Goal: Transaction & Acquisition: Purchase product/service

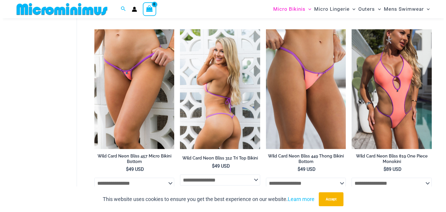
scroll to position [334, 0]
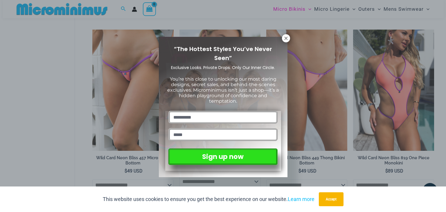
click at [412, 9] on div "“The Hottest Styles You’ve Never Seen” Exclusive Looks. Private Drops. Only Our…" at bounding box center [223, 106] width 446 height 212
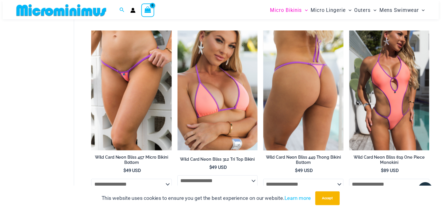
scroll to position [332, 0]
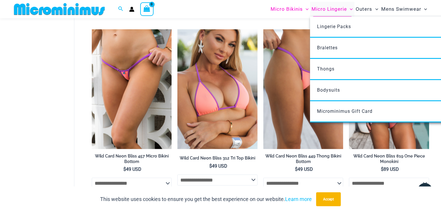
click at [322, 10] on span "Micro Lingerie" at bounding box center [329, 9] width 35 height 15
click at [331, 27] on span "Lingerie Packs" at bounding box center [334, 27] width 34 height 6
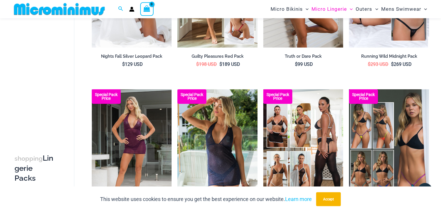
scroll to position [148, 0]
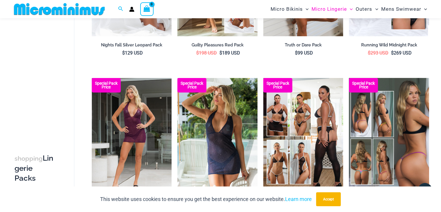
click at [413, 153] on img at bounding box center [389, 138] width 80 height 120
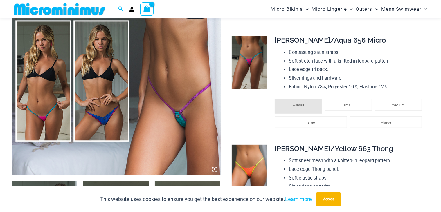
scroll to position [210, 0]
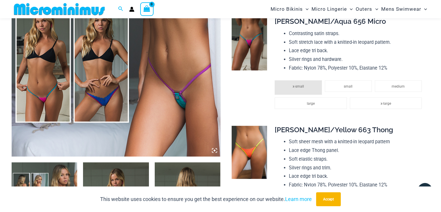
click at [217, 147] on img at bounding box center [116, 0] width 209 height 314
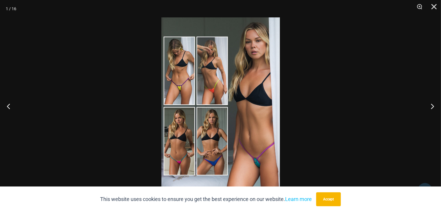
click at [215, 144] on img at bounding box center [221, 106] width 119 height 178
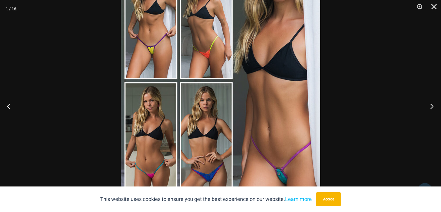
click at [432, 105] on button "Next" at bounding box center [431, 106] width 22 height 29
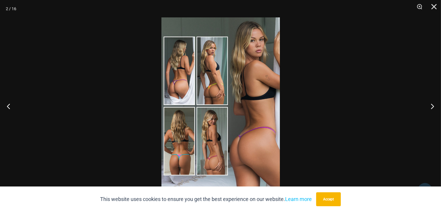
click at [237, 126] on img at bounding box center [221, 106] width 119 height 178
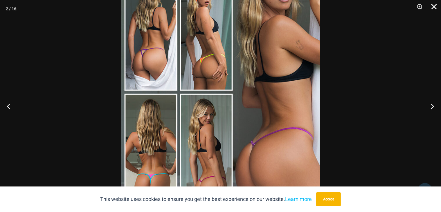
click at [434, 6] on button "Close" at bounding box center [432, 8] width 15 height 17
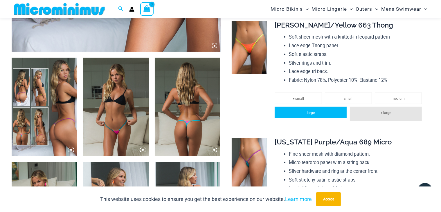
scroll to position [363, 0]
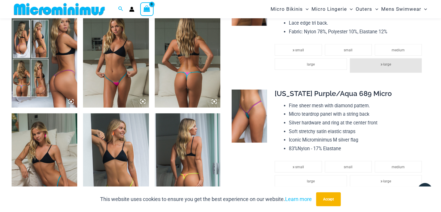
click at [190, 154] on img at bounding box center [188, 163] width 66 height 99
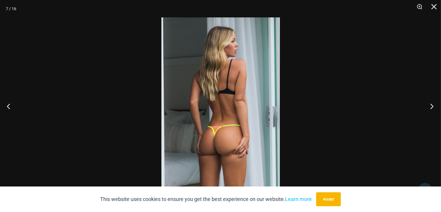
click at [434, 106] on button "Next" at bounding box center [431, 106] width 22 height 29
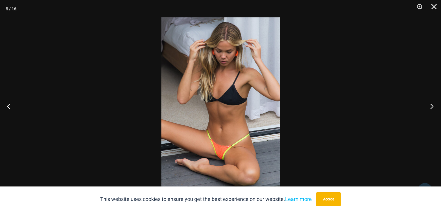
click at [432, 106] on button "Next" at bounding box center [431, 106] width 22 height 29
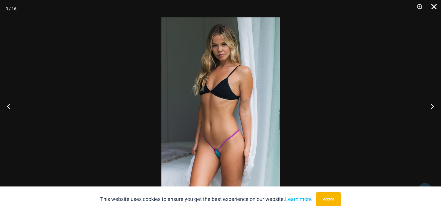
click at [434, 7] on button "Close" at bounding box center [432, 8] width 15 height 17
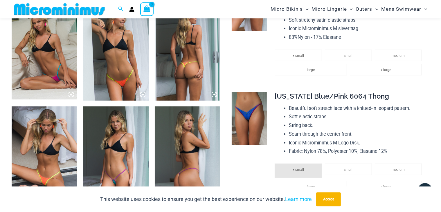
scroll to position [517, 0]
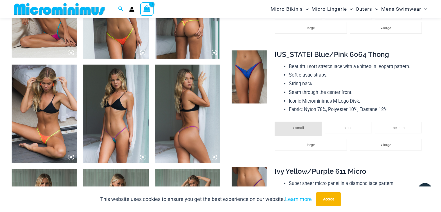
click at [128, 103] on img at bounding box center [116, 114] width 66 height 99
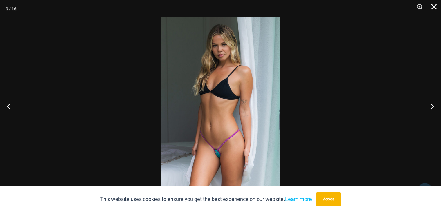
click at [435, 5] on button "Close" at bounding box center [432, 8] width 15 height 17
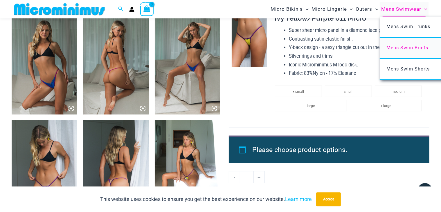
scroll to position [701, 0]
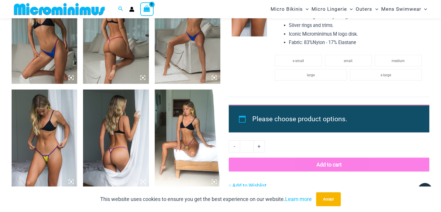
click at [190, 127] on img at bounding box center [188, 139] width 66 height 99
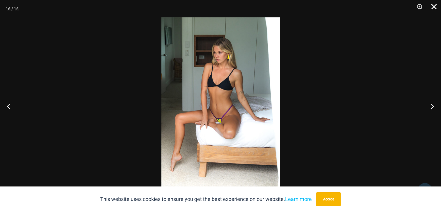
click at [435, 7] on button "Close" at bounding box center [432, 8] width 15 height 17
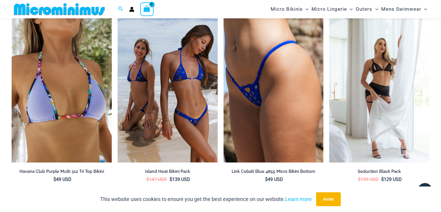
scroll to position [1284, 0]
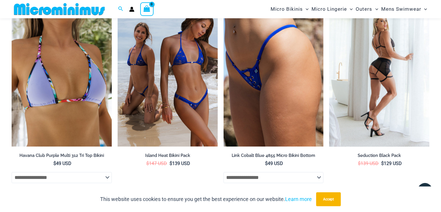
click at [377, 65] on img at bounding box center [380, 72] width 100 height 150
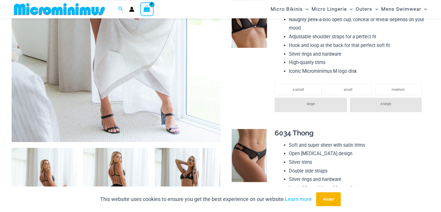
scroll to position [303, 0]
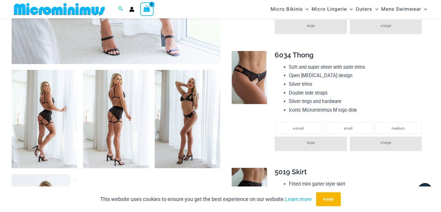
click at [130, 121] on img at bounding box center [116, 119] width 66 height 99
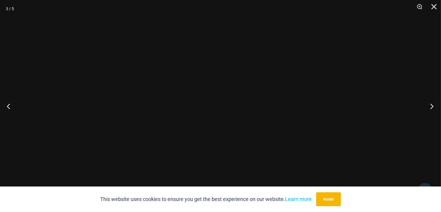
click at [433, 104] on button "Next" at bounding box center [431, 106] width 22 height 29
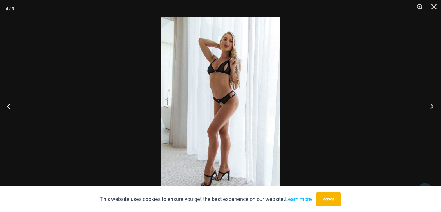
click at [433, 104] on button "Next" at bounding box center [431, 106] width 22 height 29
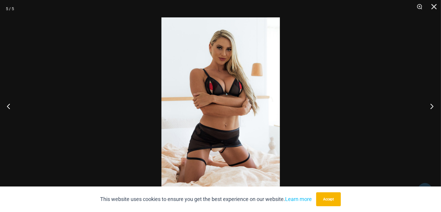
click at [432, 105] on button "Next" at bounding box center [431, 106] width 22 height 29
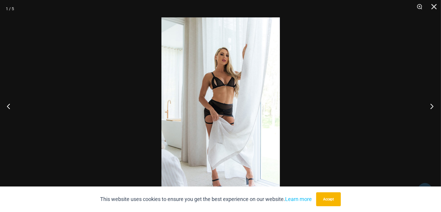
click at [433, 106] on button "Next" at bounding box center [431, 106] width 22 height 29
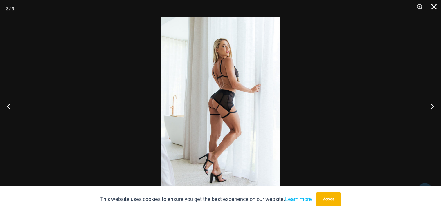
click at [434, 7] on button "Close" at bounding box center [432, 8] width 15 height 17
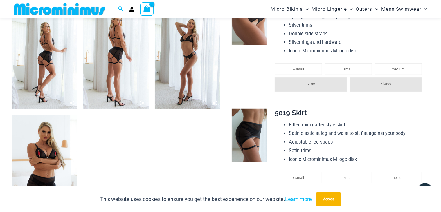
scroll to position [517, 0]
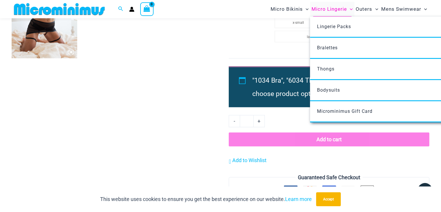
click at [328, 7] on span "Micro Lingerie" at bounding box center [329, 9] width 35 height 15
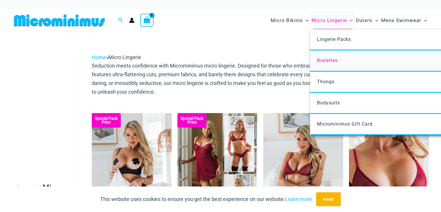
click at [335, 60] on span "Bralettes" at bounding box center [327, 61] width 21 height 6
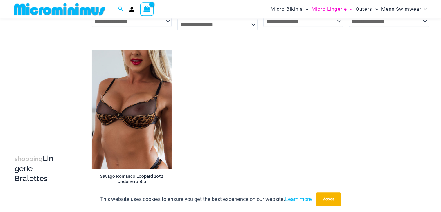
scroll to position [394, 0]
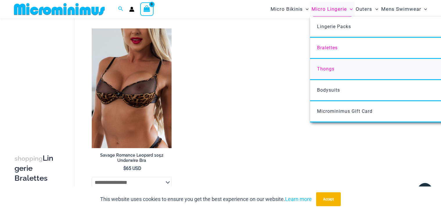
click at [331, 69] on span "Thongs" at bounding box center [325, 69] width 17 height 6
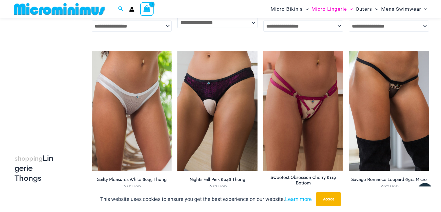
scroll to position [578, 0]
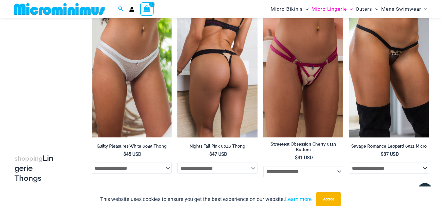
click at [212, 91] on img at bounding box center [218, 77] width 80 height 120
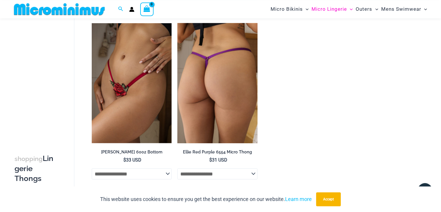
scroll to position [762, 0]
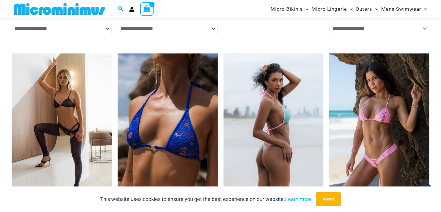
scroll to position [1621, 0]
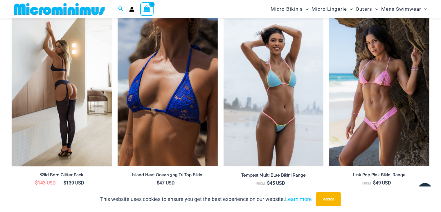
click at [54, 101] on img at bounding box center [62, 91] width 100 height 150
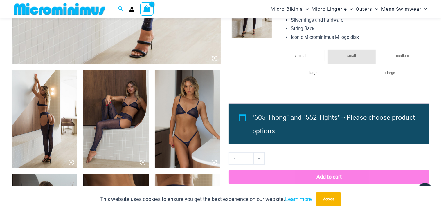
scroll to position [303, 0]
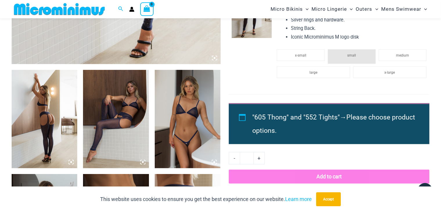
click at [143, 163] on icon at bounding box center [143, 163] width 2 height 2
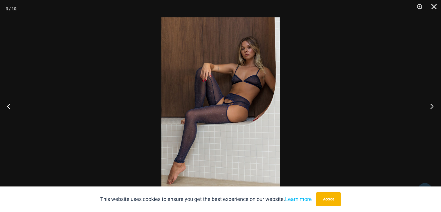
click at [432, 107] on button "Next" at bounding box center [431, 106] width 22 height 29
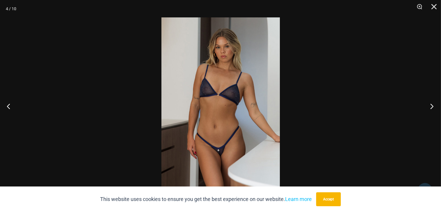
click at [433, 108] on button "Next" at bounding box center [431, 106] width 22 height 29
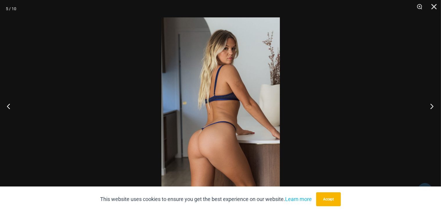
click at [433, 108] on button "Next" at bounding box center [431, 106] width 22 height 29
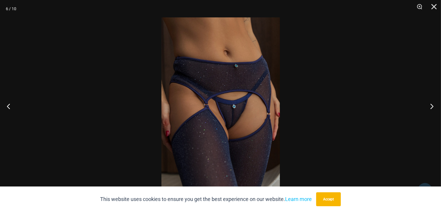
click at [432, 106] on button "Next" at bounding box center [431, 106] width 22 height 29
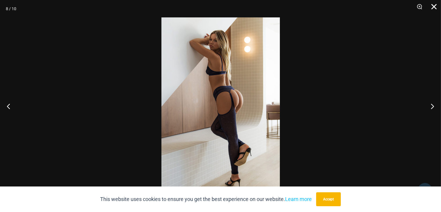
click at [438, 6] on button "Close" at bounding box center [432, 8] width 15 height 17
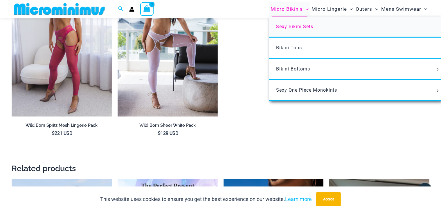
scroll to position [640, 0]
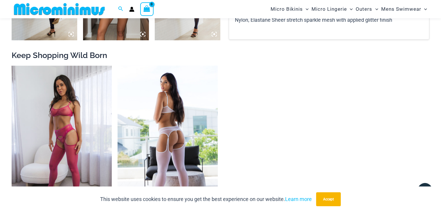
click at [161, 135] on img at bounding box center [168, 141] width 100 height 150
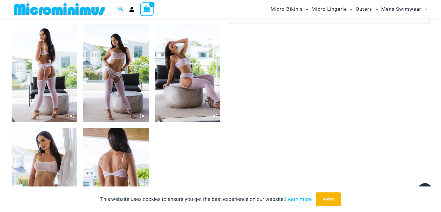
scroll to position [455, 0]
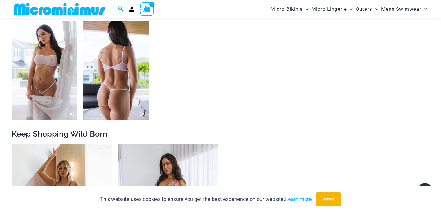
click at [57, 76] on img at bounding box center [45, 71] width 66 height 99
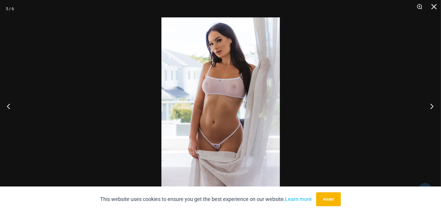
click at [434, 106] on button "Next" at bounding box center [431, 106] width 22 height 29
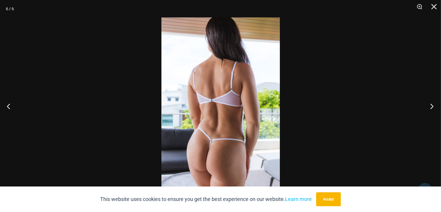
click at [433, 108] on button "Next" at bounding box center [431, 106] width 22 height 29
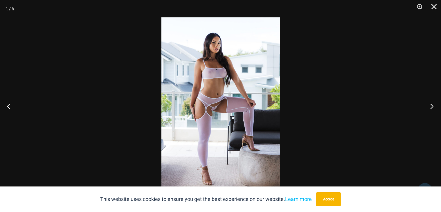
click at [433, 110] on button "Next" at bounding box center [431, 106] width 22 height 29
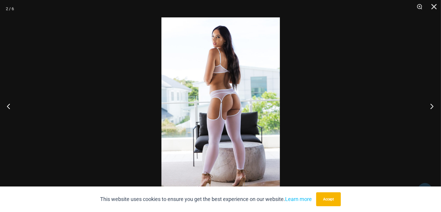
click at [433, 105] on button "Next" at bounding box center [431, 106] width 22 height 29
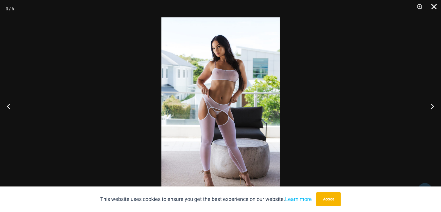
click at [438, 4] on button "Close" at bounding box center [432, 8] width 15 height 17
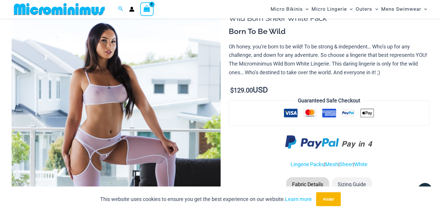
scroll to position [56, 0]
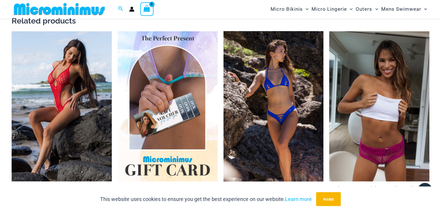
scroll to position [855, 0]
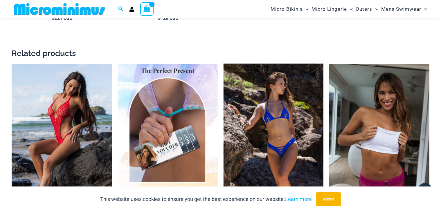
click at [281, 110] on img at bounding box center [274, 139] width 100 height 150
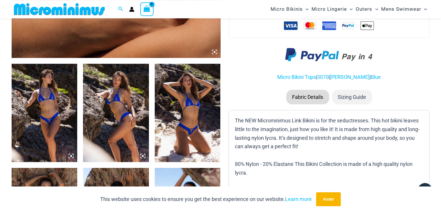
scroll to position [332, 0]
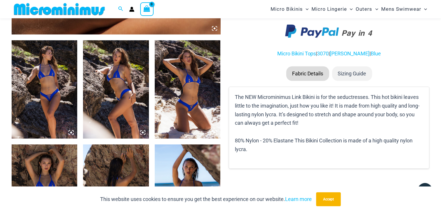
click at [189, 179] on img at bounding box center [188, 194] width 66 height 99
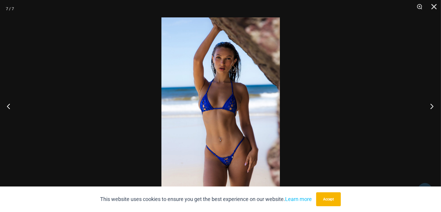
click at [434, 104] on button "Next" at bounding box center [431, 106] width 22 height 29
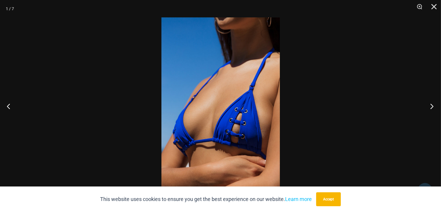
click at [432, 108] on button "Next" at bounding box center [431, 106] width 22 height 29
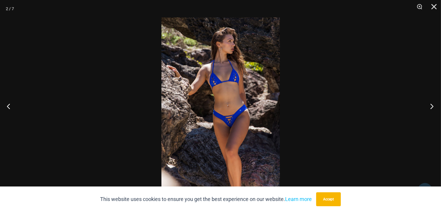
click at [431, 109] on button "Next" at bounding box center [431, 106] width 22 height 29
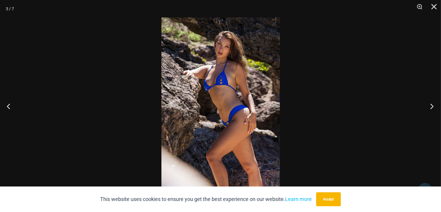
click at [431, 109] on button "Next" at bounding box center [431, 106] width 22 height 29
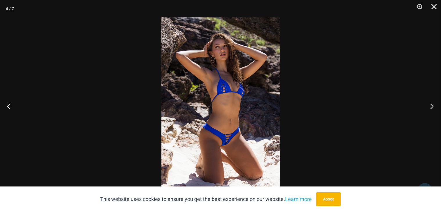
click at [433, 105] on button "Next" at bounding box center [431, 106] width 22 height 29
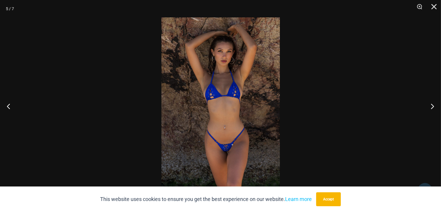
click at [204, 106] on img at bounding box center [221, 106] width 119 height 178
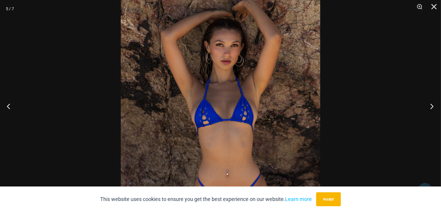
click at [434, 105] on button "Next" at bounding box center [431, 106] width 22 height 29
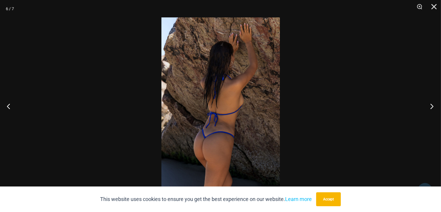
click at [435, 105] on button "Next" at bounding box center [431, 106] width 22 height 29
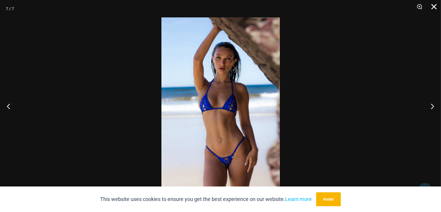
click at [435, 5] on button "Close" at bounding box center [432, 8] width 15 height 17
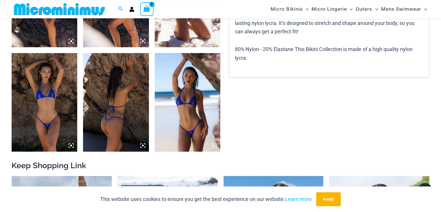
scroll to position [424, 0]
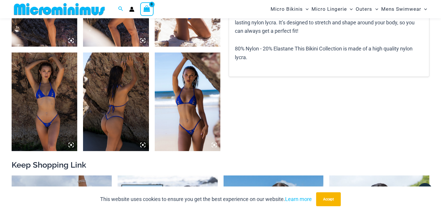
click at [185, 131] on img at bounding box center [188, 102] width 66 height 99
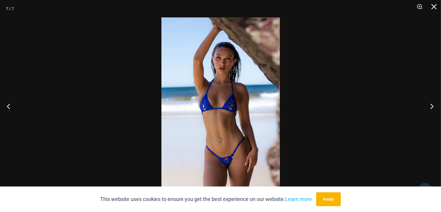
click at [430, 106] on button "Next" at bounding box center [431, 106] width 22 height 29
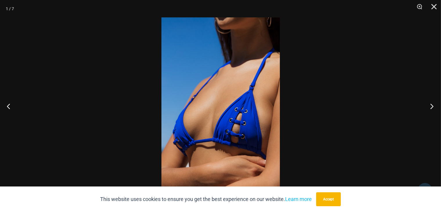
click at [432, 106] on button "Next" at bounding box center [431, 106] width 22 height 29
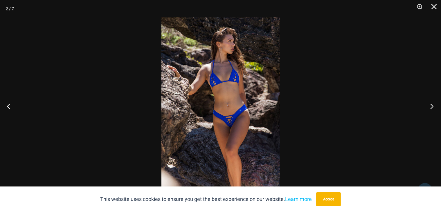
click at [432, 106] on button "Next" at bounding box center [431, 106] width 22 height 29
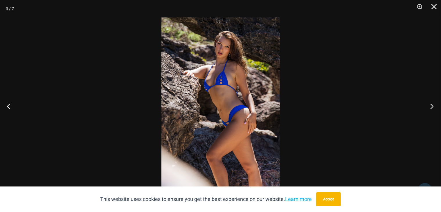
click at [432, 106] on button "Next" at bounding box center [431, 106] width 22 height 29
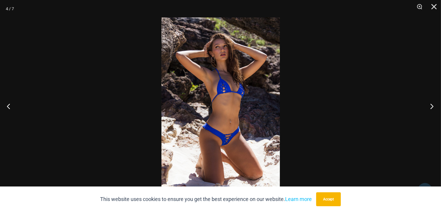
click at [432, 106] on button "Next" at bounding box center [431, 106] width 22 height 29
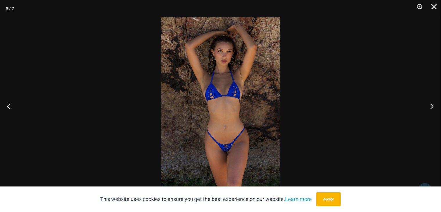
click at [432, 105] on button "Next" at bounding box center [431, 106] width 22 height 29
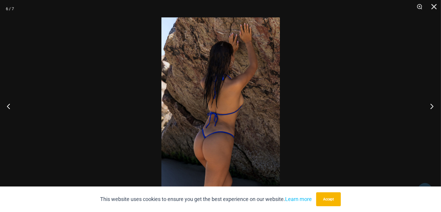
click at [432, 105] on button "Next" at bounding box center [431, 106] width 22 height 29
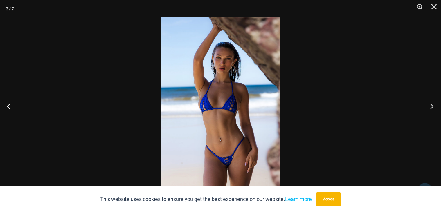
click at [433, 105] on button "Next" at bounding box center [431, 106] width 22 height 29
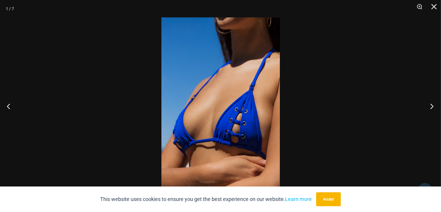
click at [433, 105] on button "Next" at bounding box center [431, 106] width 22 height 29
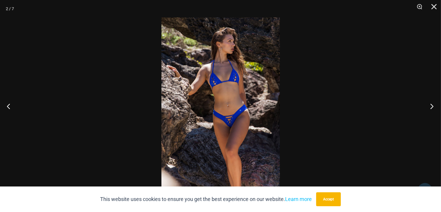
click at [433, 104] on button "Next" at bounding box center [431, 106] width 22 height 29
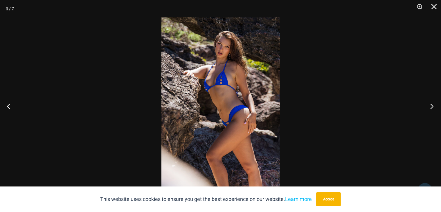
click at [433, 105] on button "Next" at bounding box center [431, 106] width 22 height 29
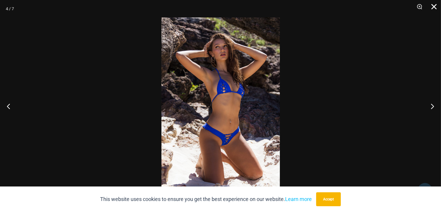
click at [437, 7] on button "Close" at bounding box center [432, 8] width 15 height 17
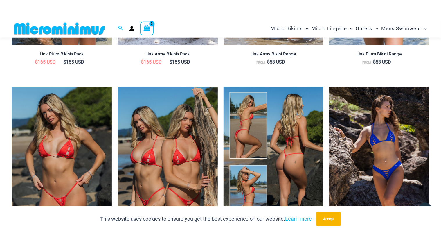
scroll to position [762, 0]
